Goal: Task Accomplishment & Management: Manage account settings

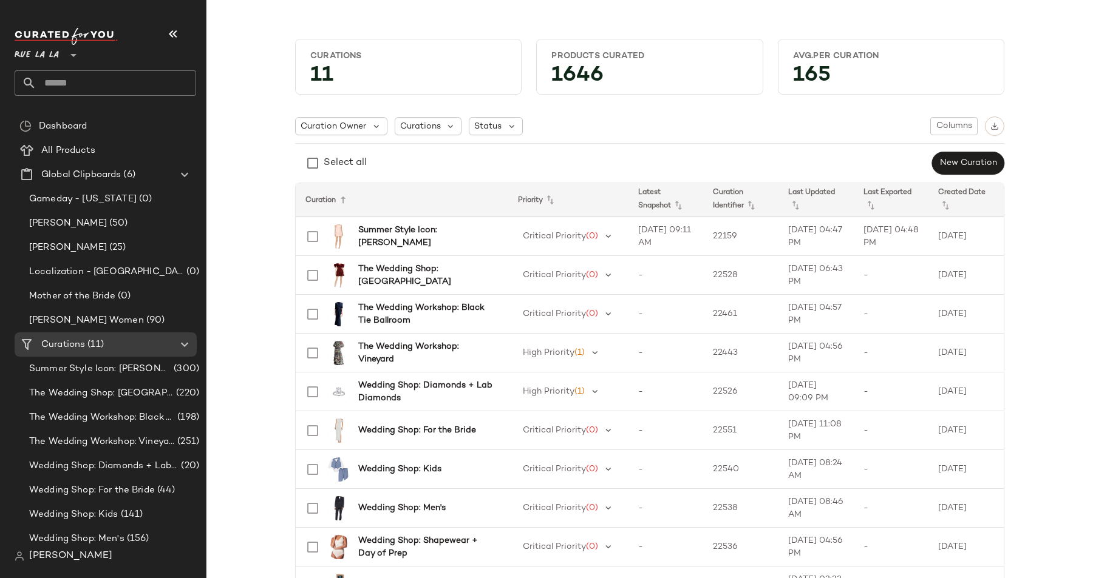
click at [236, 223] on div "Curations 11 Products Curated 1646 Avg.per Curation 165 Curation Owner Curation…" at bounding box center [649, 367] width 867 height 677
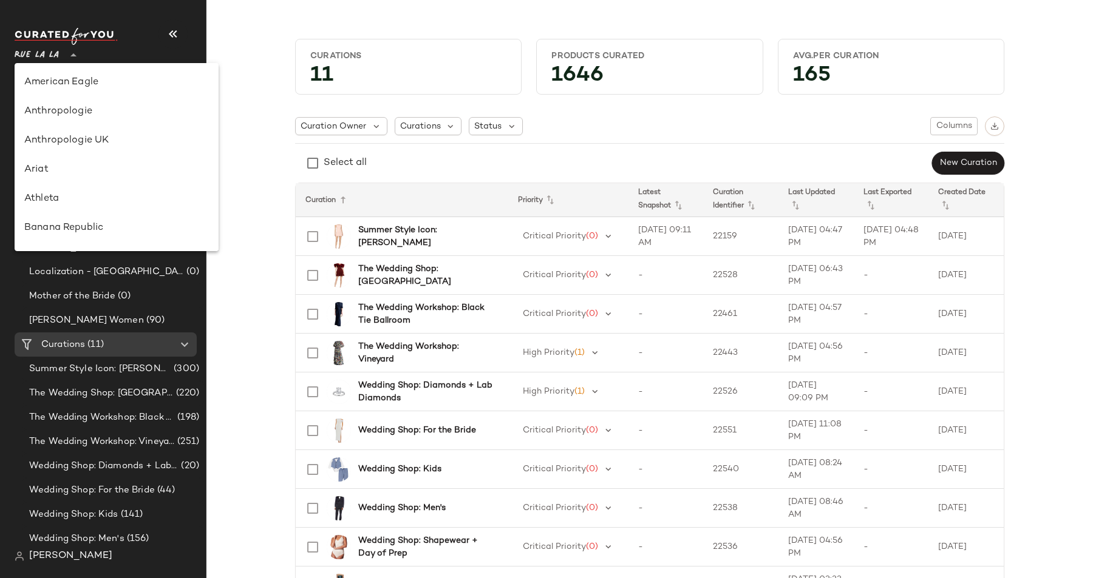
click at [38, 57] on span "Rue La La" at bounding box center [37, 52] width 44 height 22
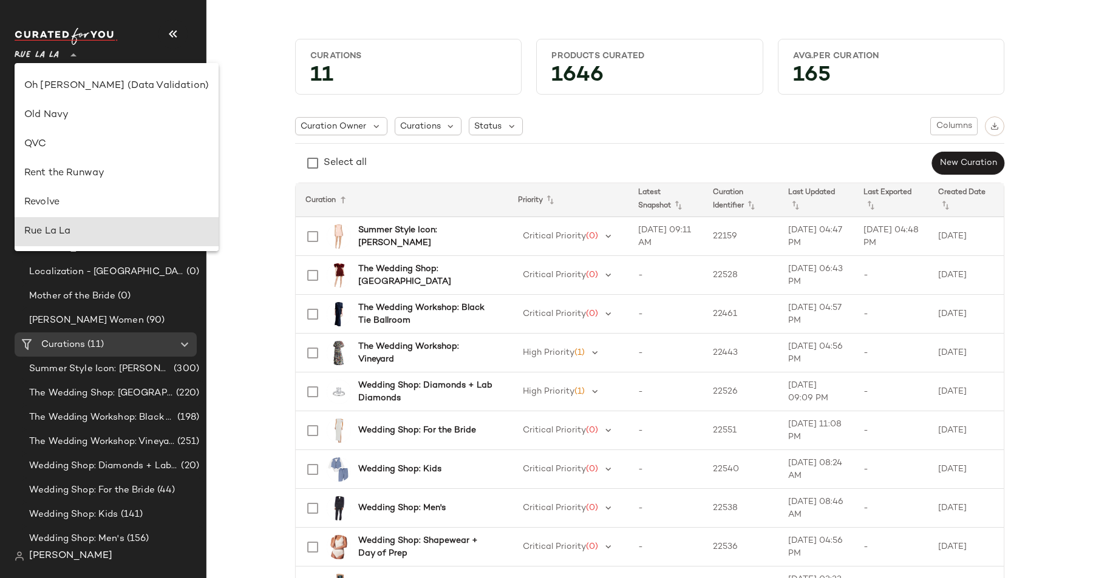
scroll to position [491, 0]
click at [67, 204] on div "Revolve" at bounding box center [116, 203] width 185 height 15
type input "**"
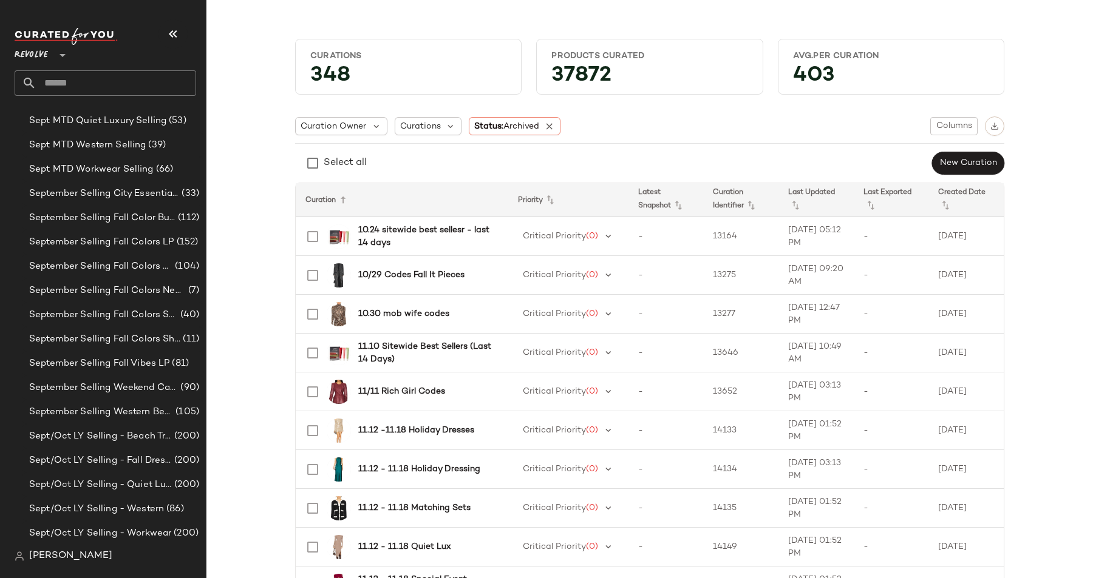
scroll to position [855, 0]
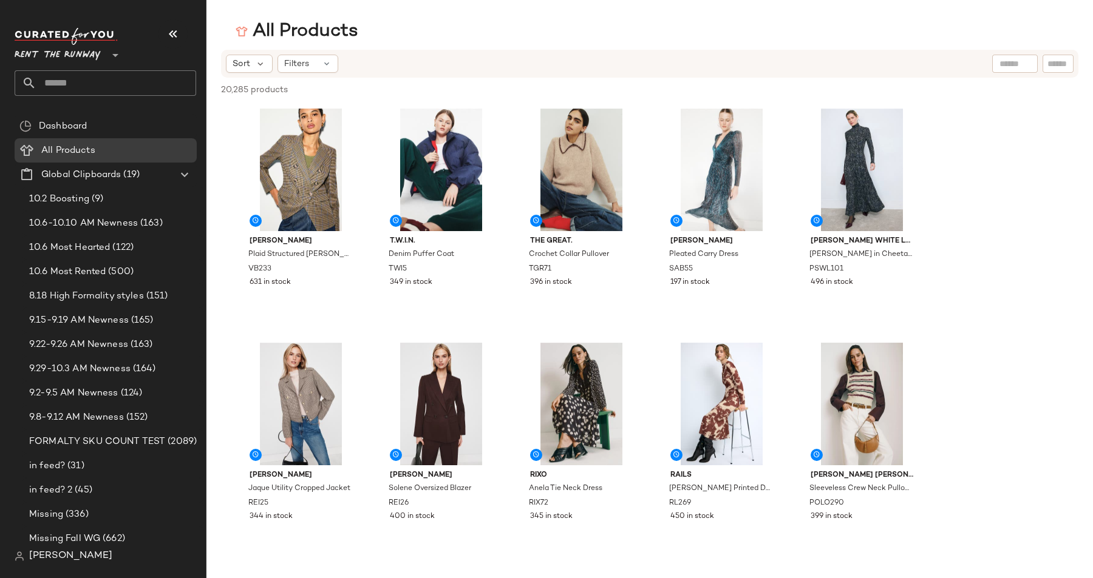
click at [55, 56] on span "Rent the Runway" at bounding box center [58, 52] width 86 height 22
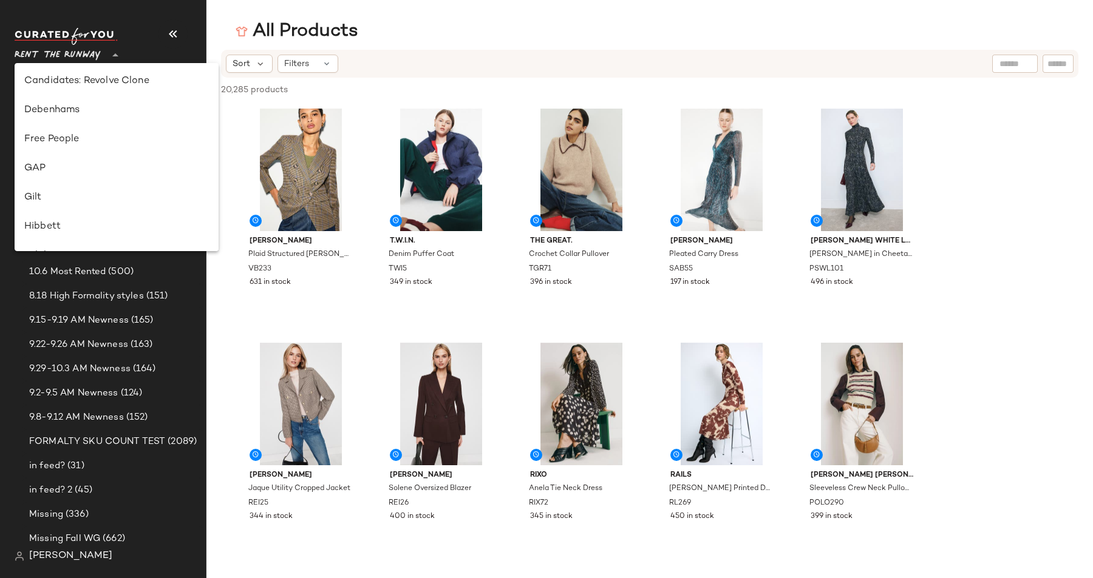
scroll to position [200, 0]
click at [86, 144] on div "Free People" at bounding box center [116, 144] width 185 height 15
type input "**"
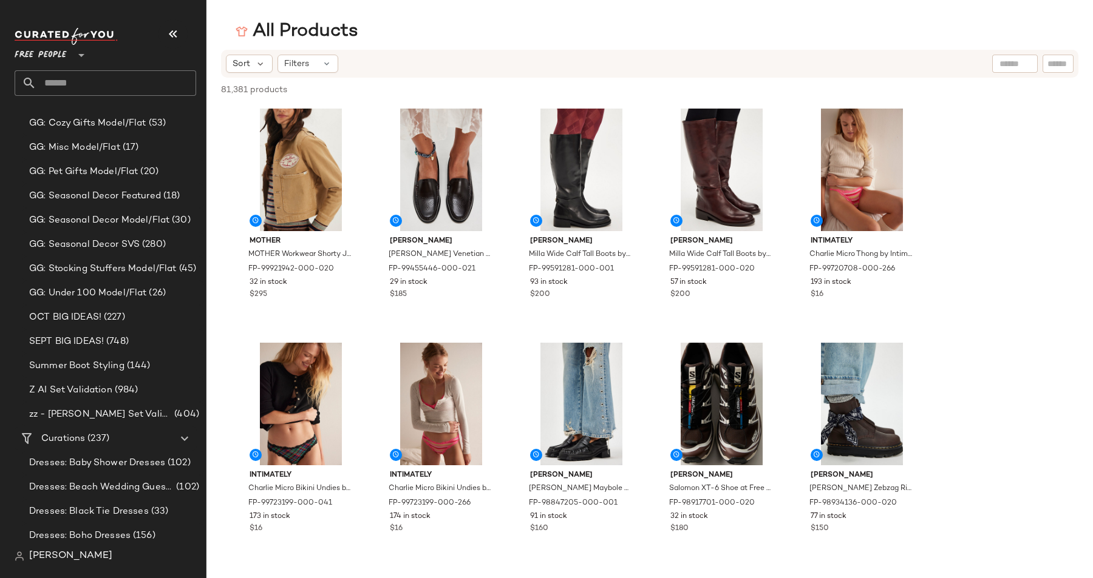
scroll to position [368, 0]
click at [112, 389] on span "Z AI Set Validation" at bounding box center [70, 389] width 83 height 14
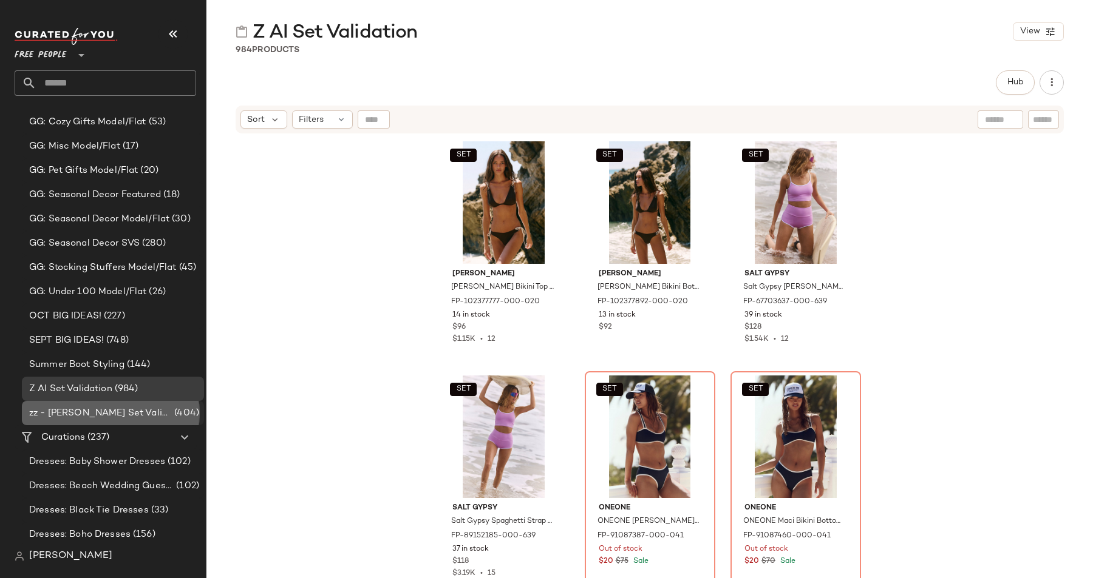
click at [138, 421] on div "zz - Jim Set Validation (404)" at bounding box center [113, 413] width 182 height 24
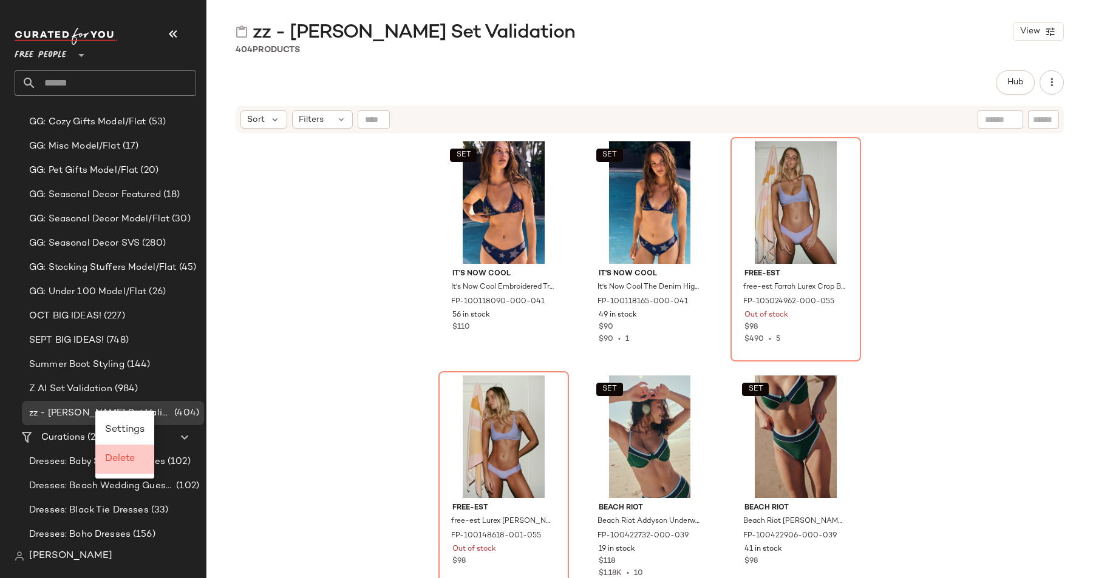
click at [117, 459] on span "Delete" at bounding box center [120, 459] width 30 height 10
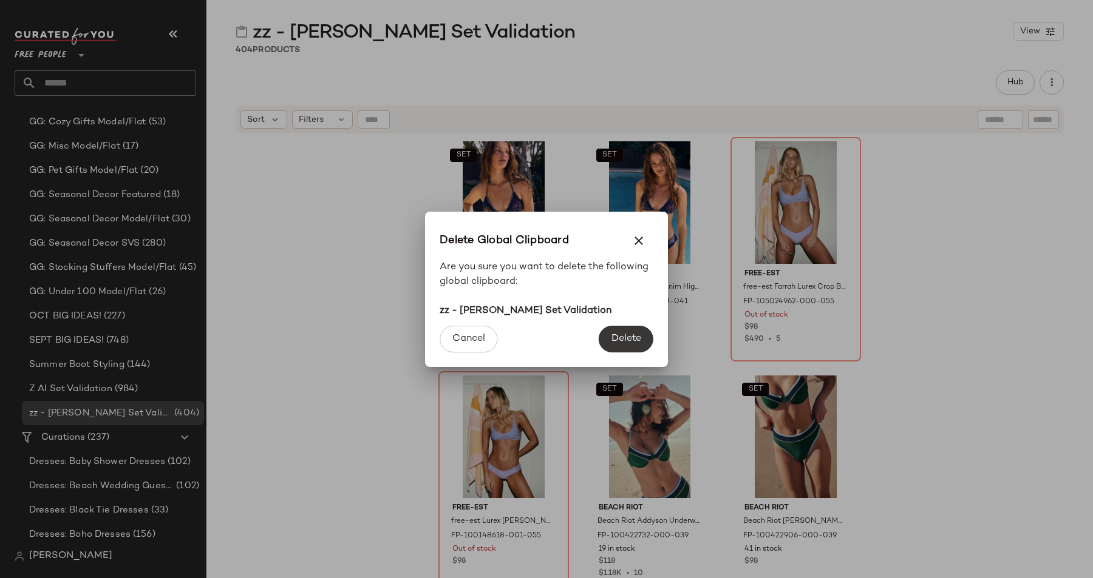
click at [625, 336] on span "Delete" at bounding box center [626, 339] width 30 height 12
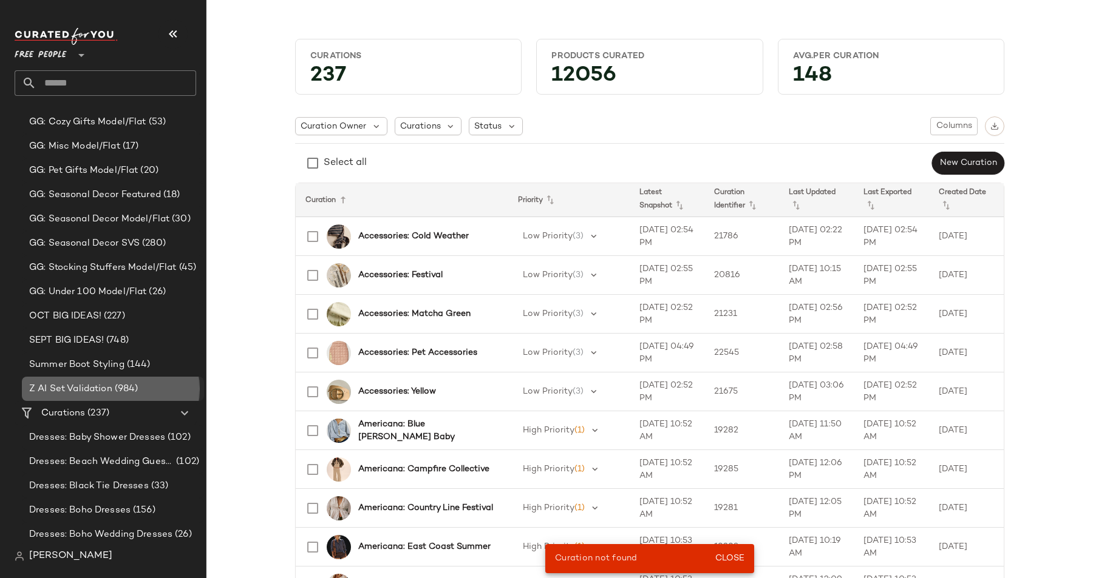
click at [57, 391] on span "Z AI Set Validation" at bounding box center [70, 389] width 83 height 14
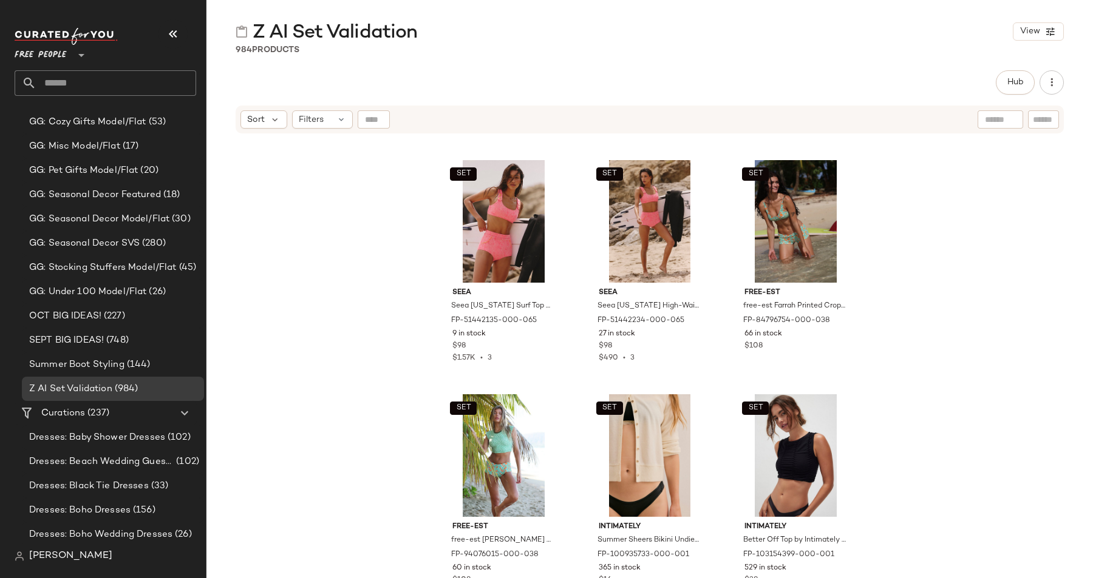
scroll to position [3735, 0]
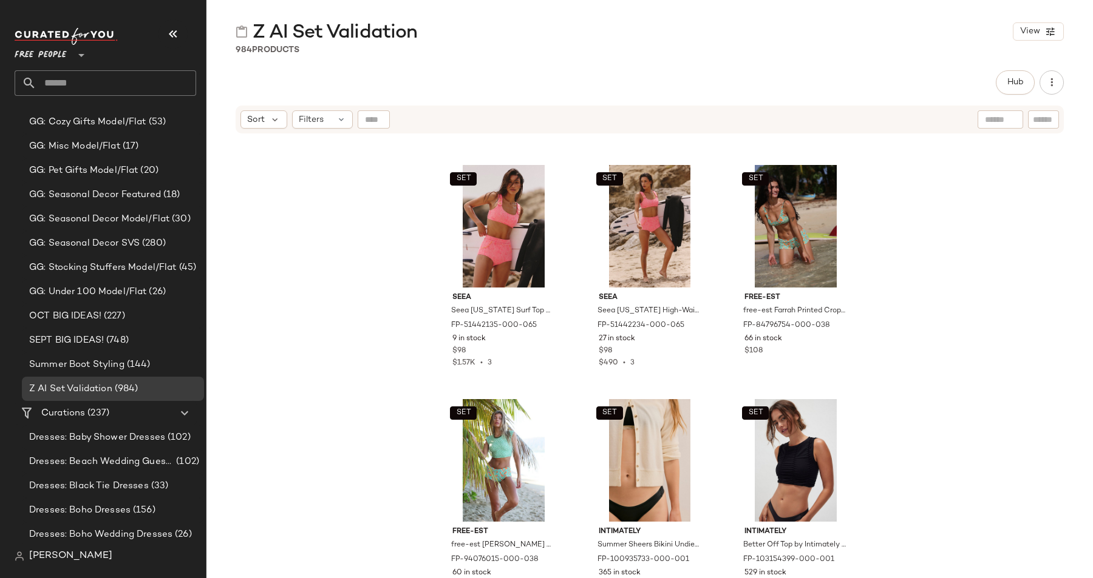
click at [342, 284] on div "SET Seea Seea Georgia Surf Top at Free People in Pink, Size: L FP-51442135-000-…" at bounding box center [649, 372] width 886 height 474
click at [467, 73] on div "Hub Send for Review External Review Internal Review Cancel Send for Review Revi…" at bounding box center [650, 82] width 828 height 24
